Goal: Information Seeking & Learning: Learn about a topic

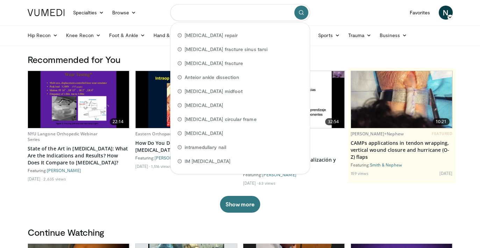
click at [226, 5] on input "Search topics, interventions" at bounding box center [240, 12] width 140 height 17
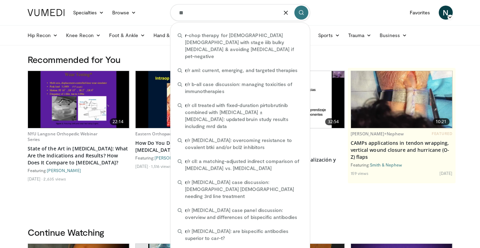
type input "***"
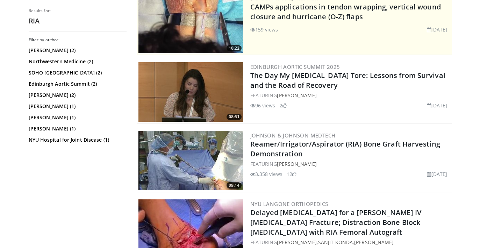
scroll to position [175, 0]
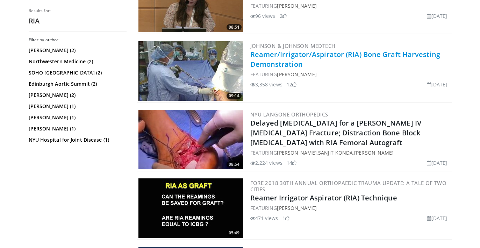
click at [269, 64] on link "Reamer/Irrigator/Aspirator (RIA) Bone Graft Harvesting Demonstration" at bounding box center [345, 59] width 190 height 19
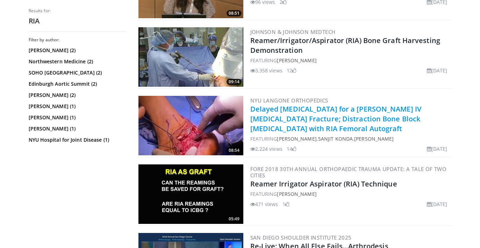
scroll to position [0, 0]
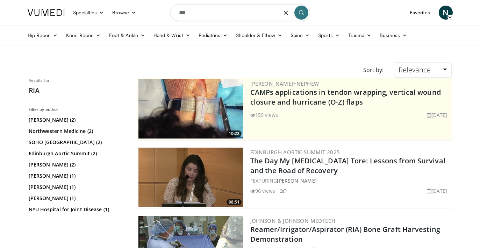
click at [203, 15] on input "***" at bounding box center [240, 12] width 140 height 17
type input "**********"
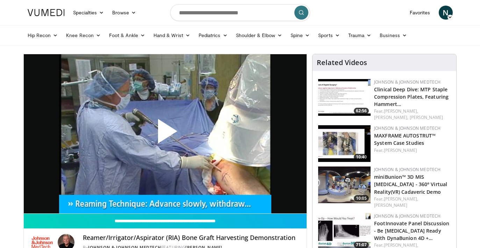
click at [165, 134] on span "Video Player" at bounding box center [165, 134] width 0 height 0
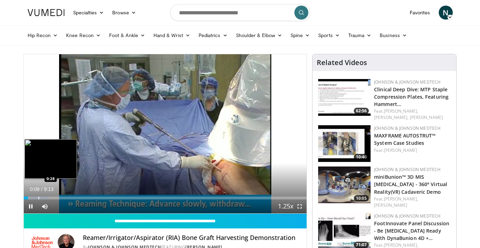
click at [38, 197] on div "Loaded : 9.01% 0:08 0:28" at bounding box center [165, 197] width 283 height 3
click at [46, 199] on div "Progress Bar" at bounding box center [46, 197] width 45 height 3
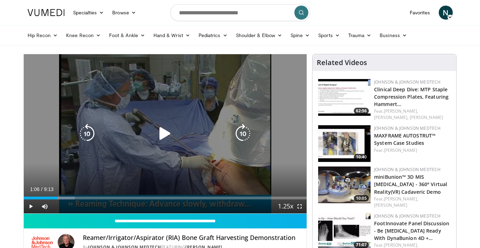
click at [57, 196] on div "Loaded : 18.09% 1:06 1:05" at bounding box center [165, 196] width 283 height 7
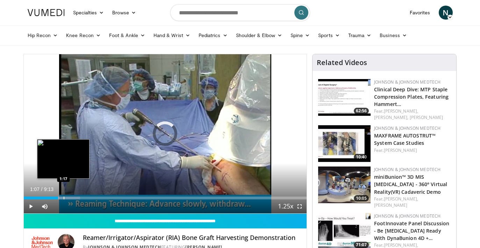
click at [63, 196] on div "Loaded : 19.90% 1:07 1:17" at bounding box center [165, 196] width 283 height 7
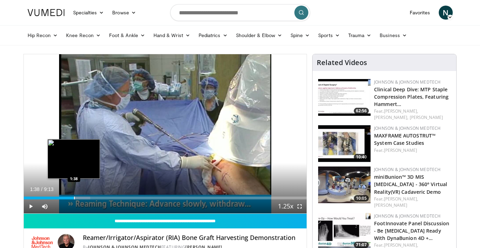
click at [74, 196] on div "Loaded : 23.52% 1:38 1:38" at bounding box center [165, 196] width 283 height 7
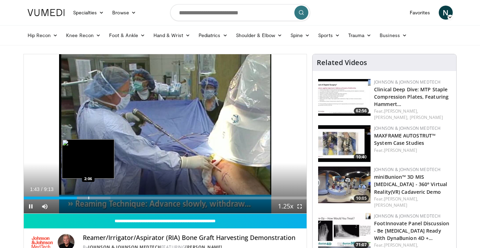
click at [88, 198] on div "Progress Bar" at bounding box center [85, 197] width 50 height 3
click at [93, 198] on div "Progress Bar" at bounding box center [93, 197] width 1 height 3
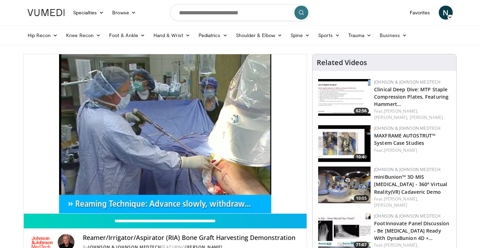
click at [103, 199] on div "10 seconds Tap to unmute" at bounding box center [165, 133] width 283 height 159
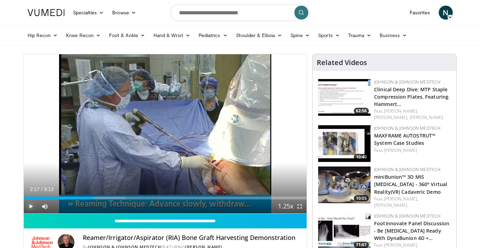
click at [31, 205] on span "Video Player" at bounding box center [31, 206] width 14 height 14
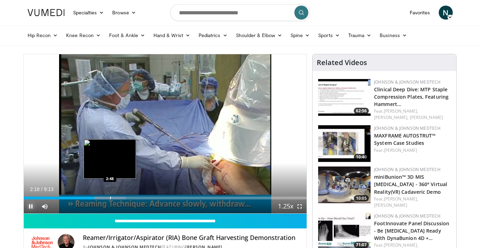
click at [110, 197] on div "Progress Bar" at bounding box center [110, 197] width 1 height 3
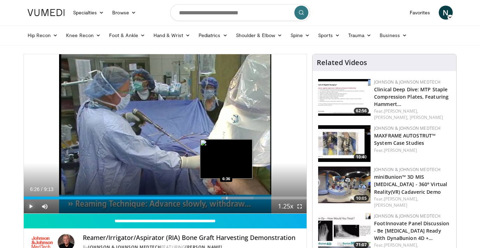
click at [226, 198] on div "Progress Bar" at bounding box center [228, 197] width 50 height 3
click at [231, 197] on video-js "**********" at bounding box center [165, 133] width 283 height 159
click at [234, 196] on div "Loaded : 84.80% 6:44 6:51" at bounding box center [165, 196] width 283 height 7
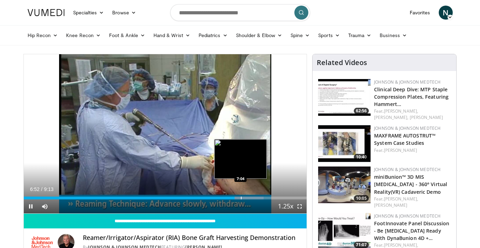
click at [241, 197] on div "Progress Bar" at bounding box center [241, 197] width 1 height 3
click at [246, 199] on div "Loaded : 86.84% 7:15 7:15" at bounding box center [165, 197] width 283 height 3
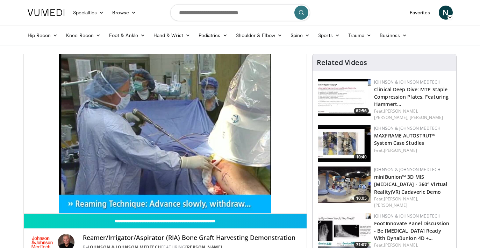
click at [257, 200] on video-js "**********" at bounding box center [165, 133] width 283 height 159
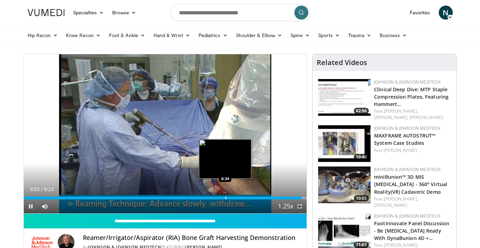
click at [225, 195] on div "Loaded : 100.00% 9:03 6:34" at bounding box center [165, 196] width 283 height 7
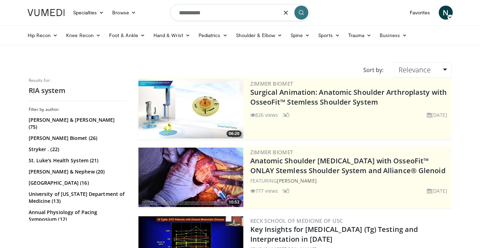
drag, startPoint x: 216, startPoint y: 16, endPoint x: 152, endPoint y: -5, distance: 67.3
click at [170, 4] on input "**********" at bounding box center [240, 12] width 140 height 17
type input "**********"
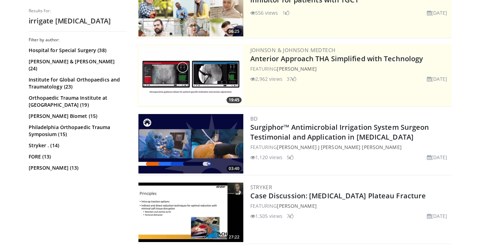
scroll to position [223, 0]
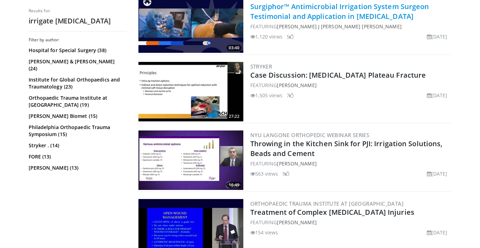
click at [339, 16] on link "Surgiphor™ Antimicrobial Irrigation System Surgeon Testimonial and Application …" at bounding box center [339, 11] width 179 height 19
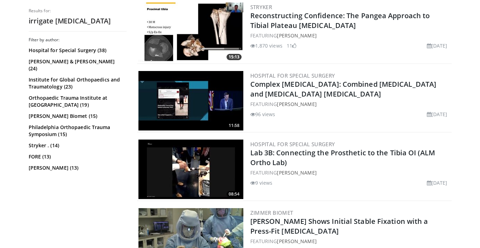
scroll to position [1699, 0]
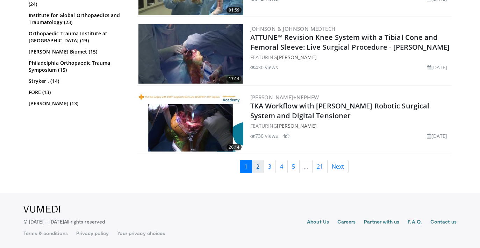
click at [258, 169] on link "2" at bounding box center [258, 166] width 12 height 13
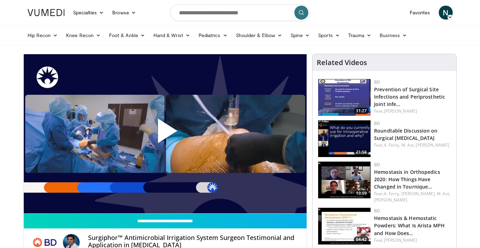
click at [165, 133] on span "Video Player" at bounding box center [165, 133] width 0 height 0
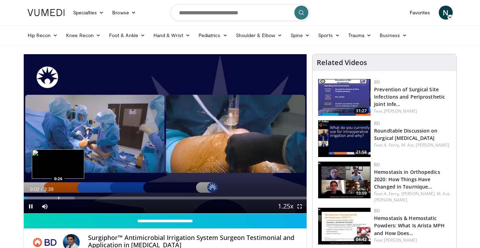
click at [58, 196] on div "Loaded : 18.01% 0:02 0:26" at bounding box center [165, 196] width 283 height 7
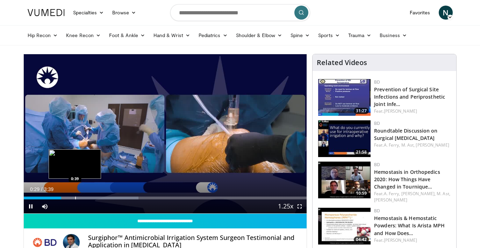
click at [75, 198] on div "Loaded : 40.58% 0:29 0:39" at bounding box center [165, 197] width 283 height 3
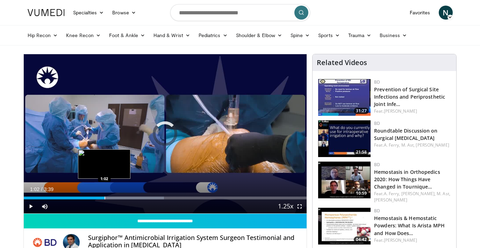
click at [104, 198] on div "Progress Bar" at bounding box center [104, 197] width 1 height 3
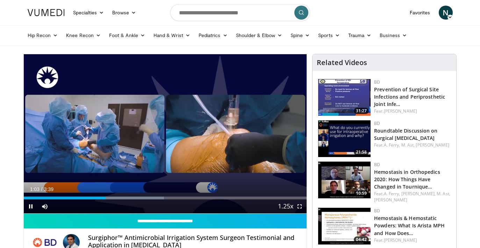
click at [128, 201] on div "Current Time 1:03 / Duration 3:39 Pause Skip Backward Skip Forward Mute 2% Load…" at bounding box center [165, 206] width 283 height 14
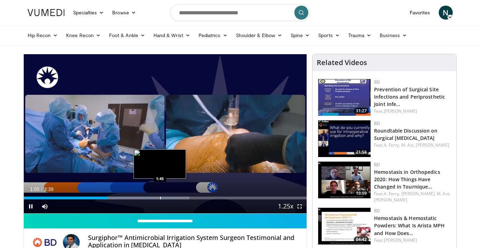
click at [160, 197] on div "Progress Bar" at bounding box center [160, 197] width 1 height 3
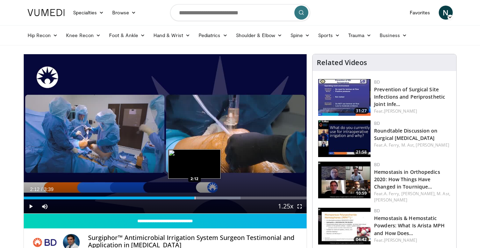
click at [195, 199] on div "Progress Bar" at bounding box center [195, 197] width 1 height 3
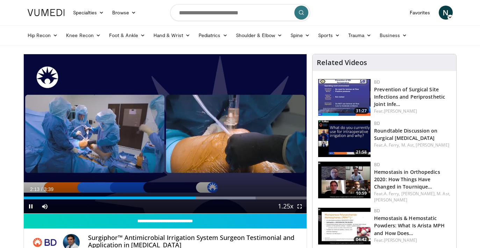
click at [226, 201] on div "Current Time 2:13 / Duration 3:39 Pause Skip Backward Skip Forward Mute 2% Load…" at bounding box center [165, 206] width 283 height 14
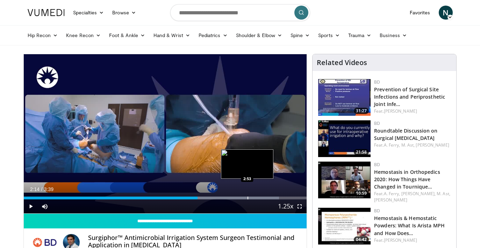
click at [247, 198] on div "Progress Bar" at bounding box center [218, 197] width 121 height 3
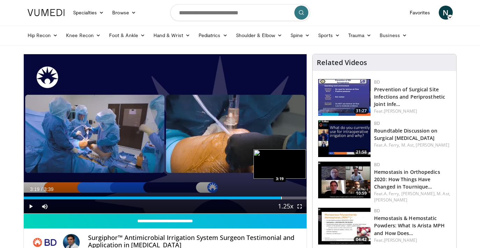
click at [281, 199] on div "Loaded : 90.22% 3:19 3:19" at bounding box center [165, 197] width 283 height 3
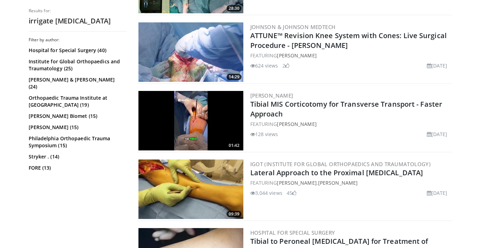
scroll to position [1699, 0]
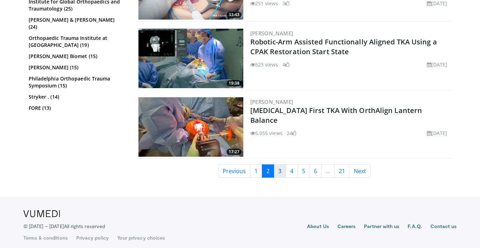
click at [282, 166] on link "3" at bounding box center [280, 170] width 12 height 13
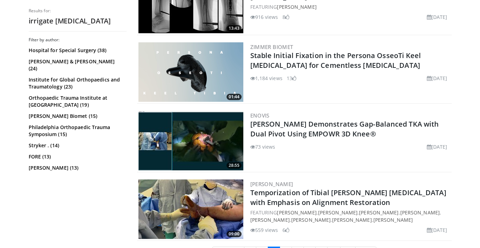
scroll to position [1642, 0]
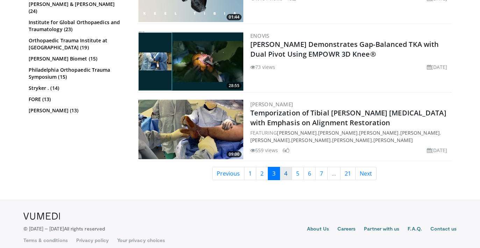
click at [285, 167] on link "4" at bounding box center [286, 173] width 12 height 13
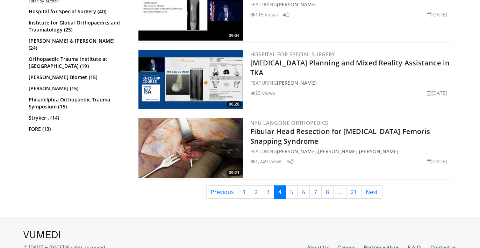
scroll to position [1699, 0]
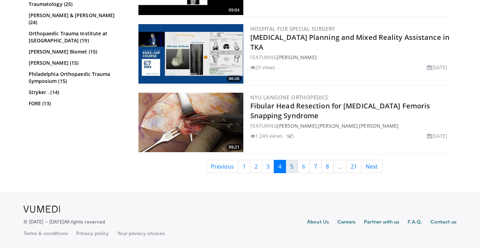
click at [293, 169] on link "5" at bounding box center [292, 166] width 12 height 13
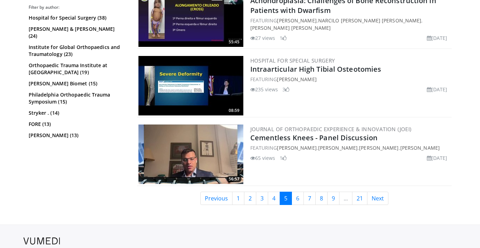
scroll to position [1767, 0]
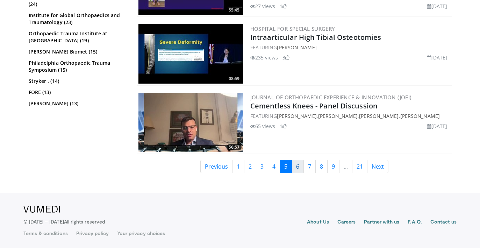
click at [295, 167] on link "6" at bounding box center [297, 166] width 12 height 13
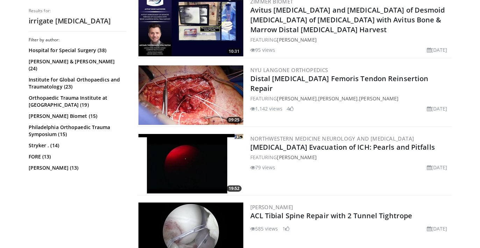
scroll to position [1767, 0]
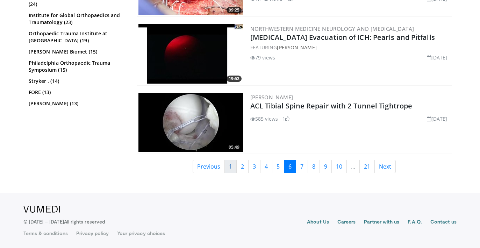
click at [230, 167] on link "1" at bounding box center [230, 166] width 12 height 13
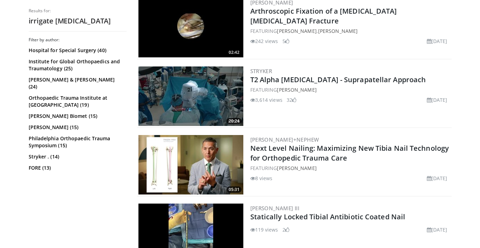
scroll to position [934, 0]
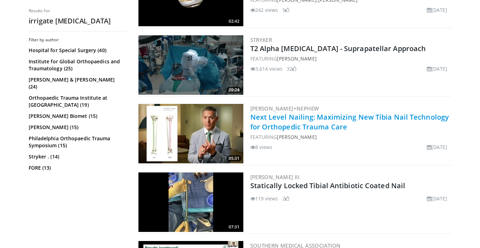
click at [294, 130] on link "Next Level Nailing: Maximizing New Tibia Nail Technology for Orthopedic Trauma …" at bounding box center [349, 121] width 199 height 19
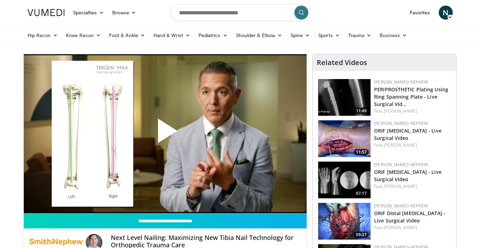
click at [165, 133] on span "Video Player" at bounding box center [165, 133] width 0 height 0
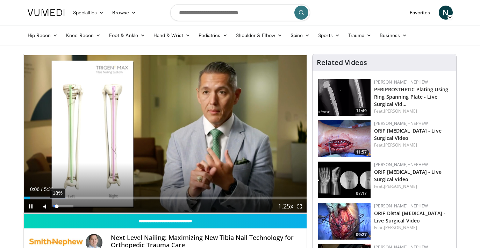
click at [57, 207] on div "18%" at bounding box center [63, 206] width 20 height 2
drag, startPoint x: 57, startPoint y: 207, endPoint x: 62, endPoint y: 207, distance: 4.5
click at [62, 207] on div "Volume Level" at bounding box center [57, 206] width 8 height 2
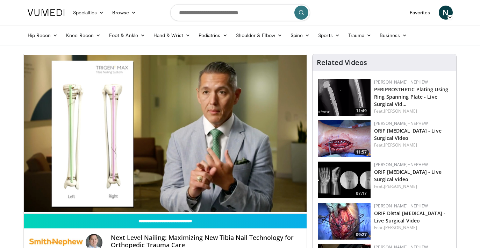
click at [46, 11] on img at bounding box center [46, 12] width 37 height 7
